Goal: Task Accomplishment & Management: Manage account settings

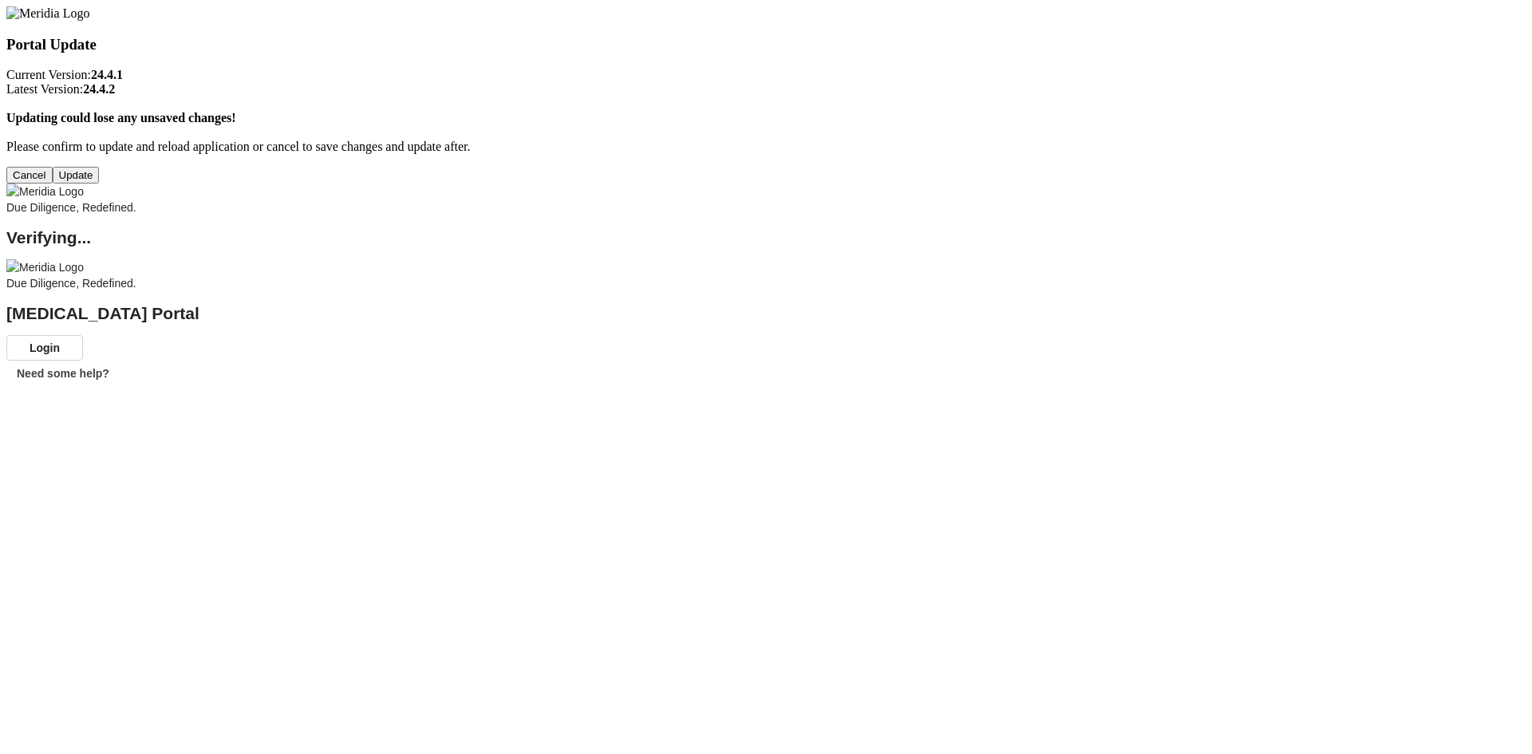
click at [100, 184] on button "Update" at bounding box center [76, 175] width 47 height 17
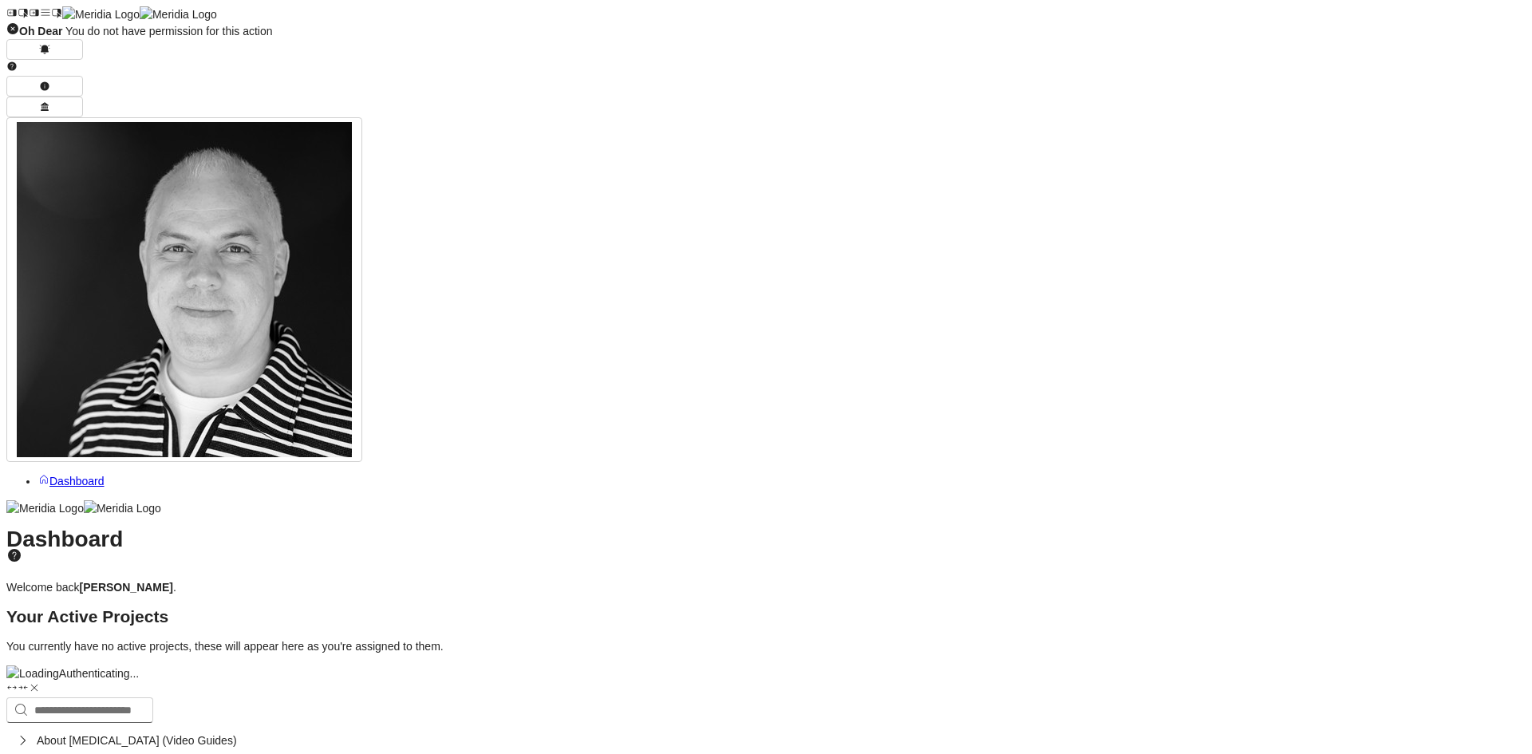
click at [29, 17] on icon at bounding box center [34, 12] width 11 height 11
click at [14, 9] on icon at bounding box center [11, 12] width 11 height 11
